Goal: Information Seeking & Learning: Learn about a topic

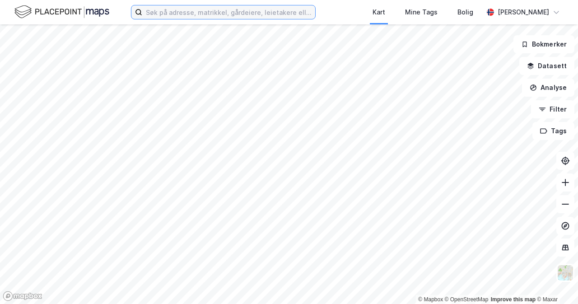
click at [263, 14] on input at bounding box center [228, 12] width 173 height 14
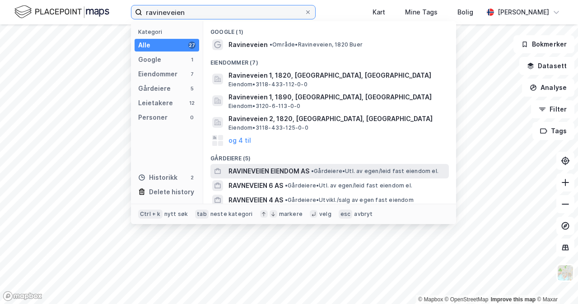
type input "ravineveien"
click at [341, 167] on span "• Gårdeiere • Utl. av egen/leid fast eiendom el." at bounding box center [374, 170] width 127 height 7
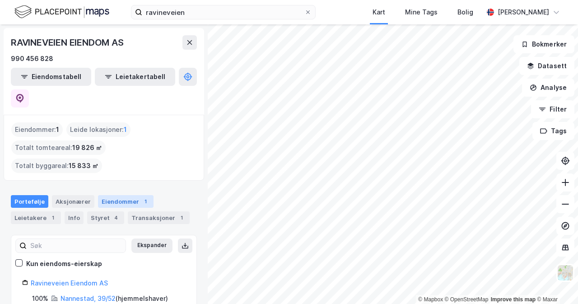
click at [113, 195] on div "Eiendommer 1" at bounding box center [126, 201] width 56 height 13
